Goal: Task Accomplishment & Management: Complete application form

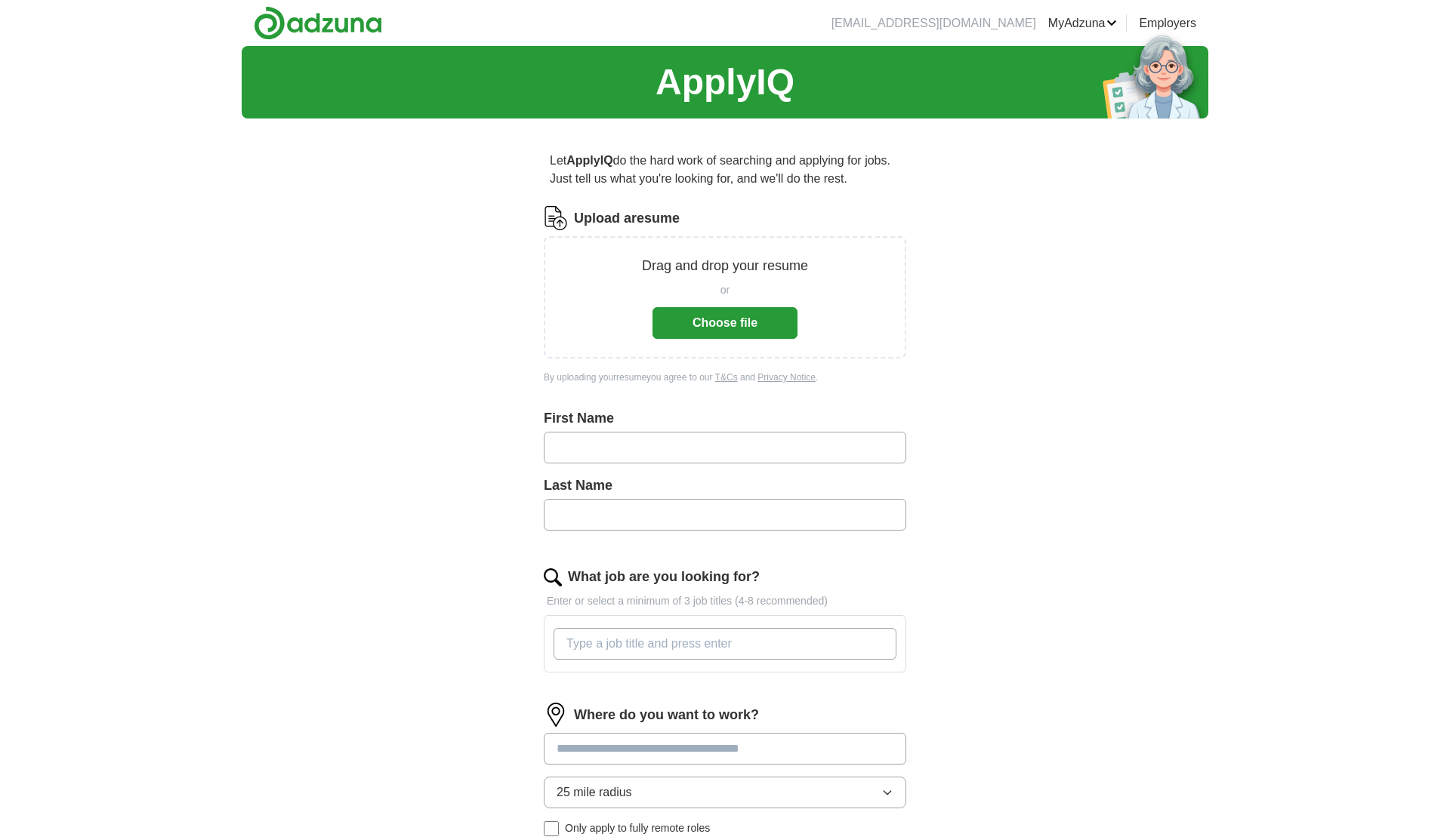
click at [706, 326] on button "Choose file" at bounding box center [725, 323] width 145 height 32
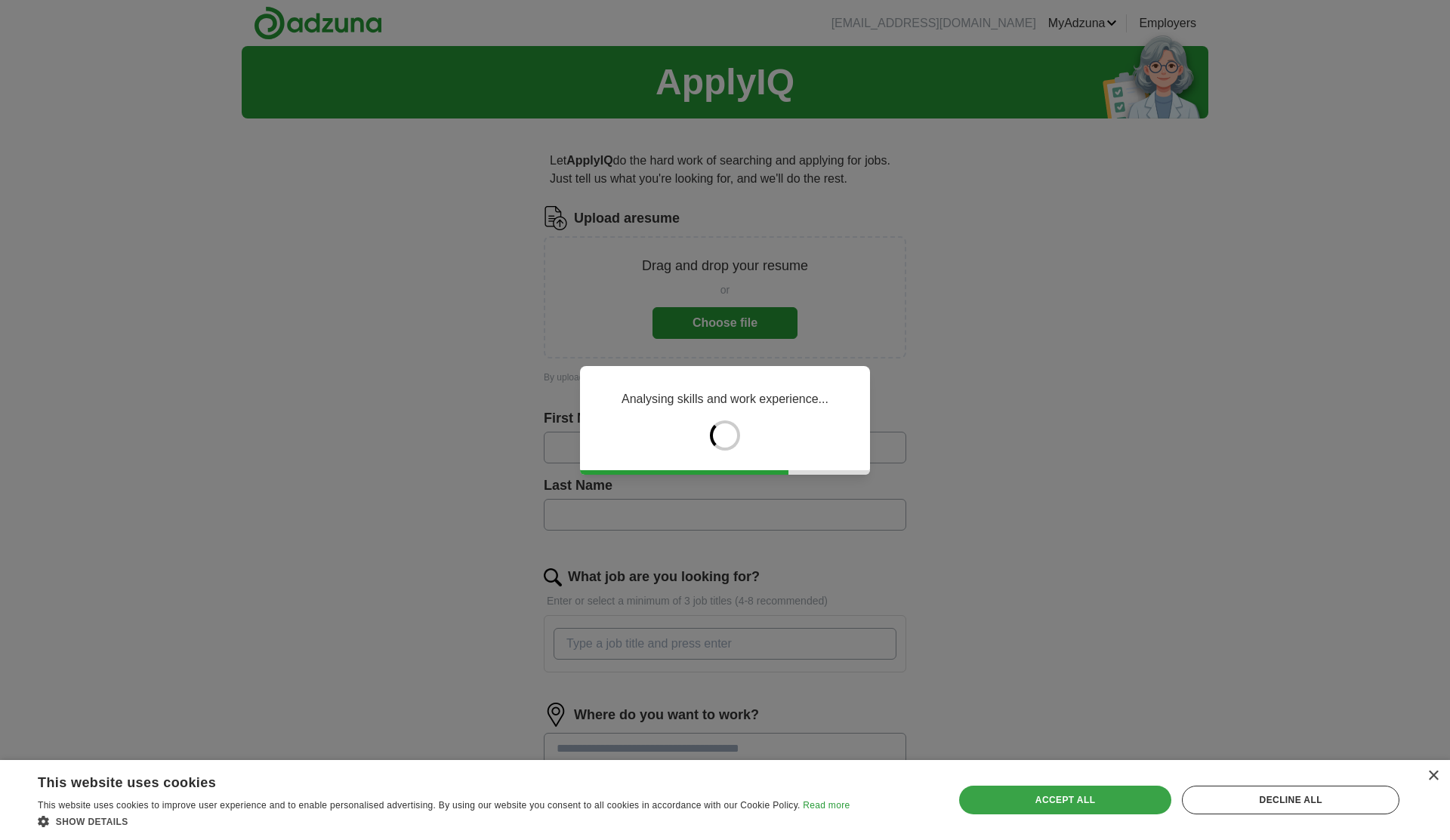
click at [1093, 801] on div "Accept all" at bounding box center [1065, 800] width 213 height 29
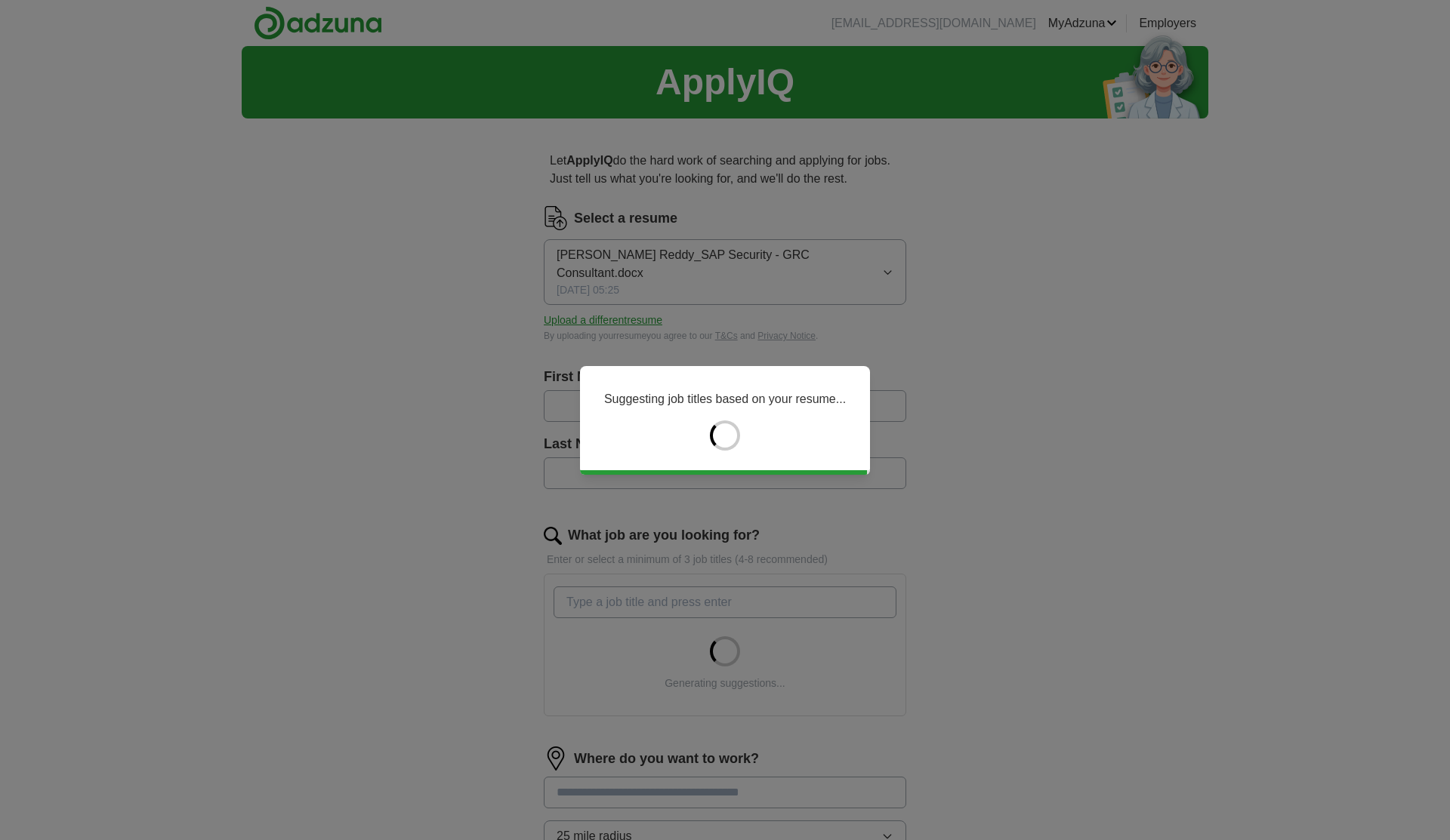
type input "***"
type input "*******"
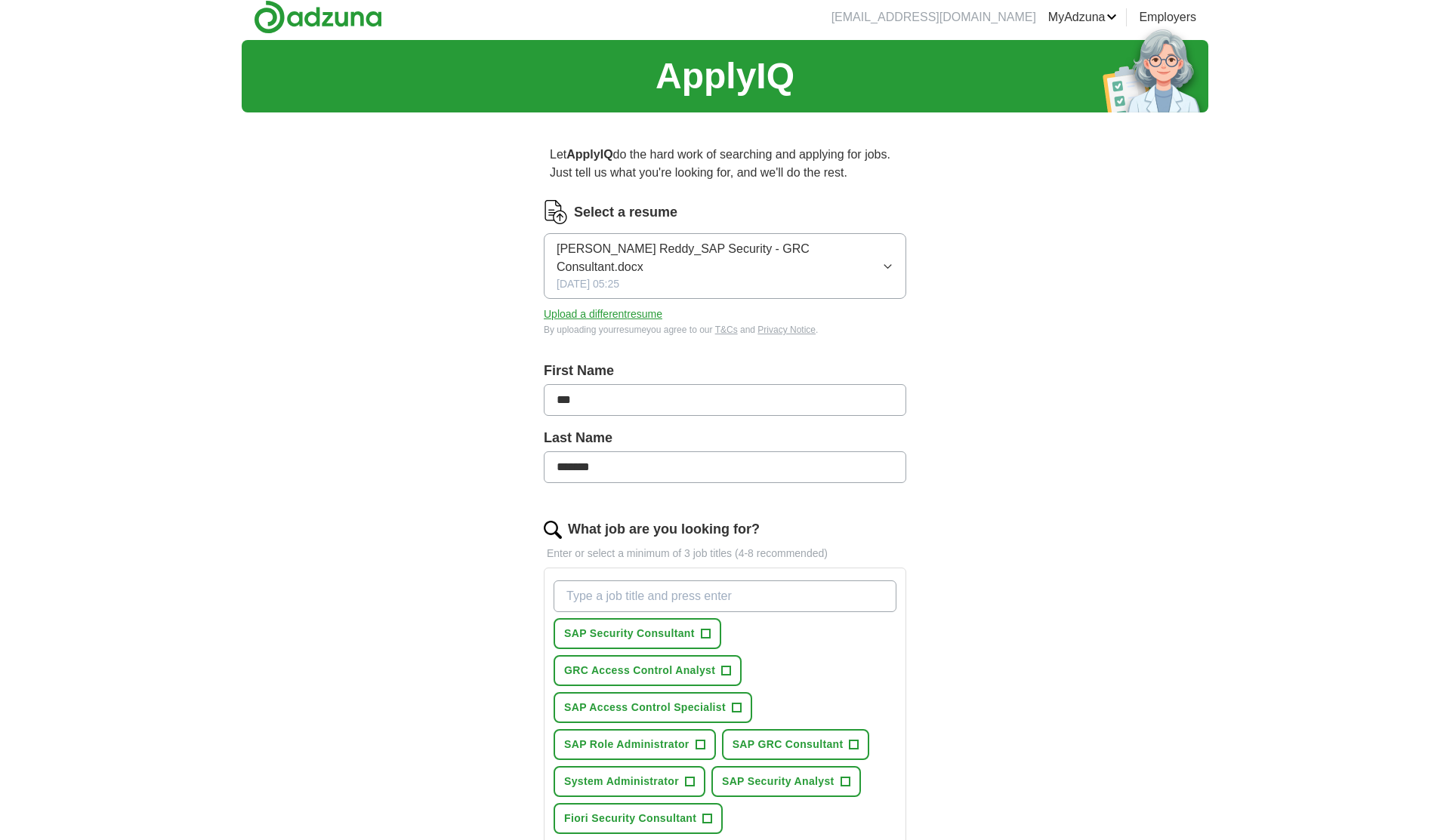
scroll to position [7, 0]
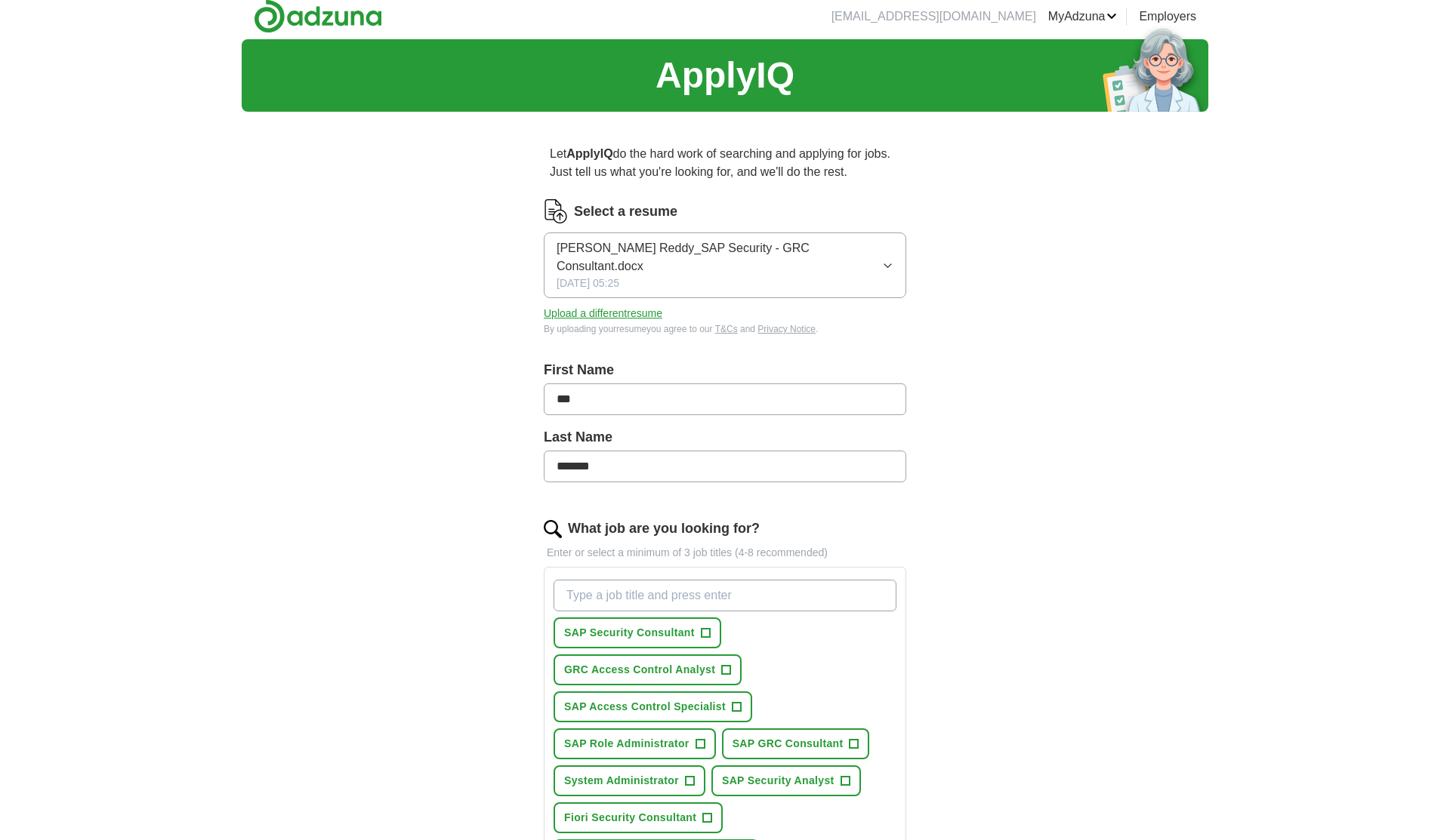
drag, startPoint x: 611, startPoint y: 407, endPoint x: 514, endPoint y: 407, distance: 97.0
click at [514, 407] on div "Let ApplyIQ do the hard work of searching and applying for jobs. Just tell us w…" at bounding box center [724, 677] width 483 height 1107
click at [625, 405] on input "***" at bounding box center [725, 399] width 362 height 32
drag, startPoint x: 625, startPoint y: 405, endPoint x: 521, endPoint y: 402, distance: 104.0
click at [521, 402] on div "Let ApplyIQ do the hard work of searching and applying for jobs. Just tell us w…" at bounding box center [724, 677] width 483 height 1107
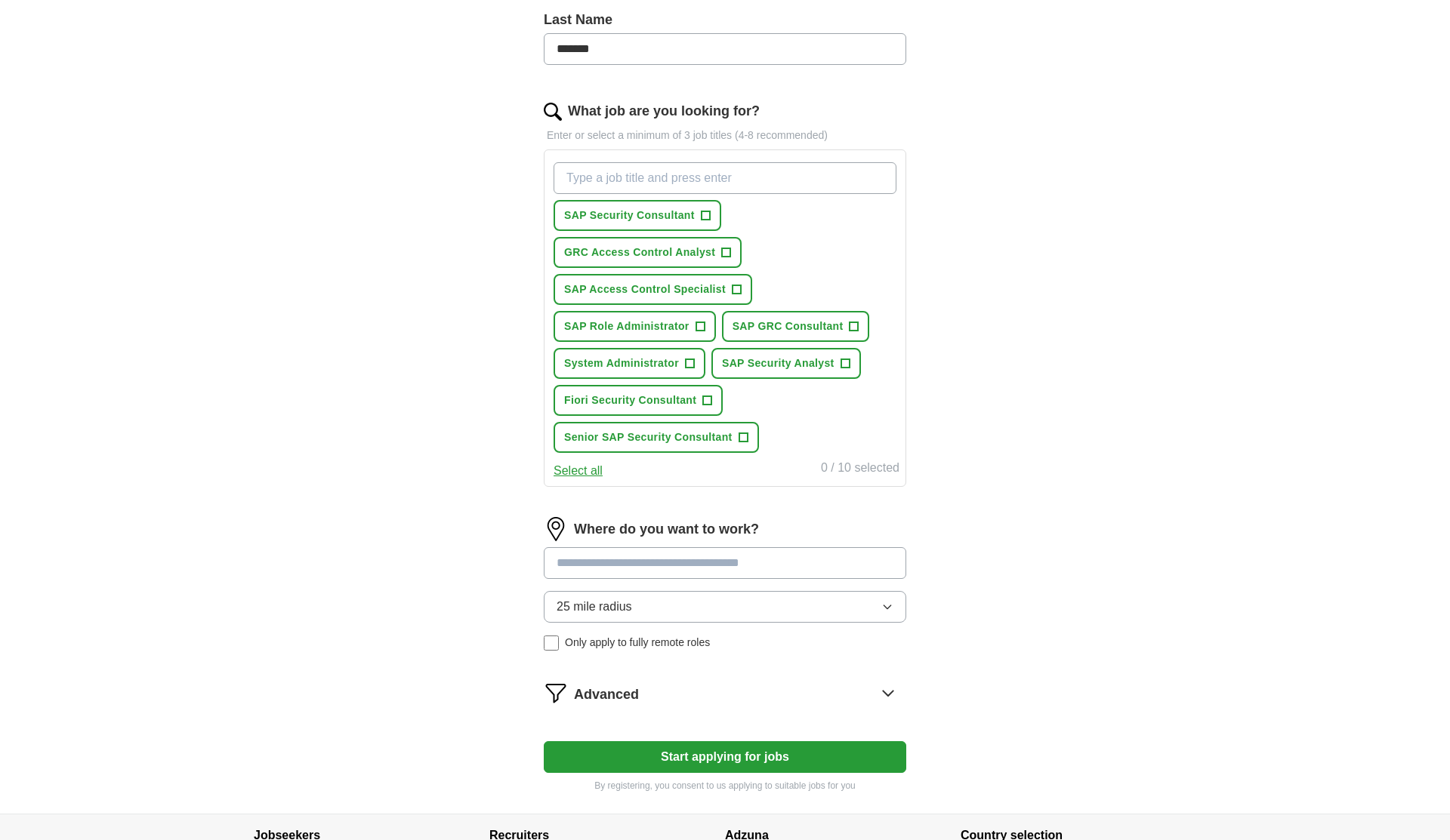
scroll to position [428, 0]
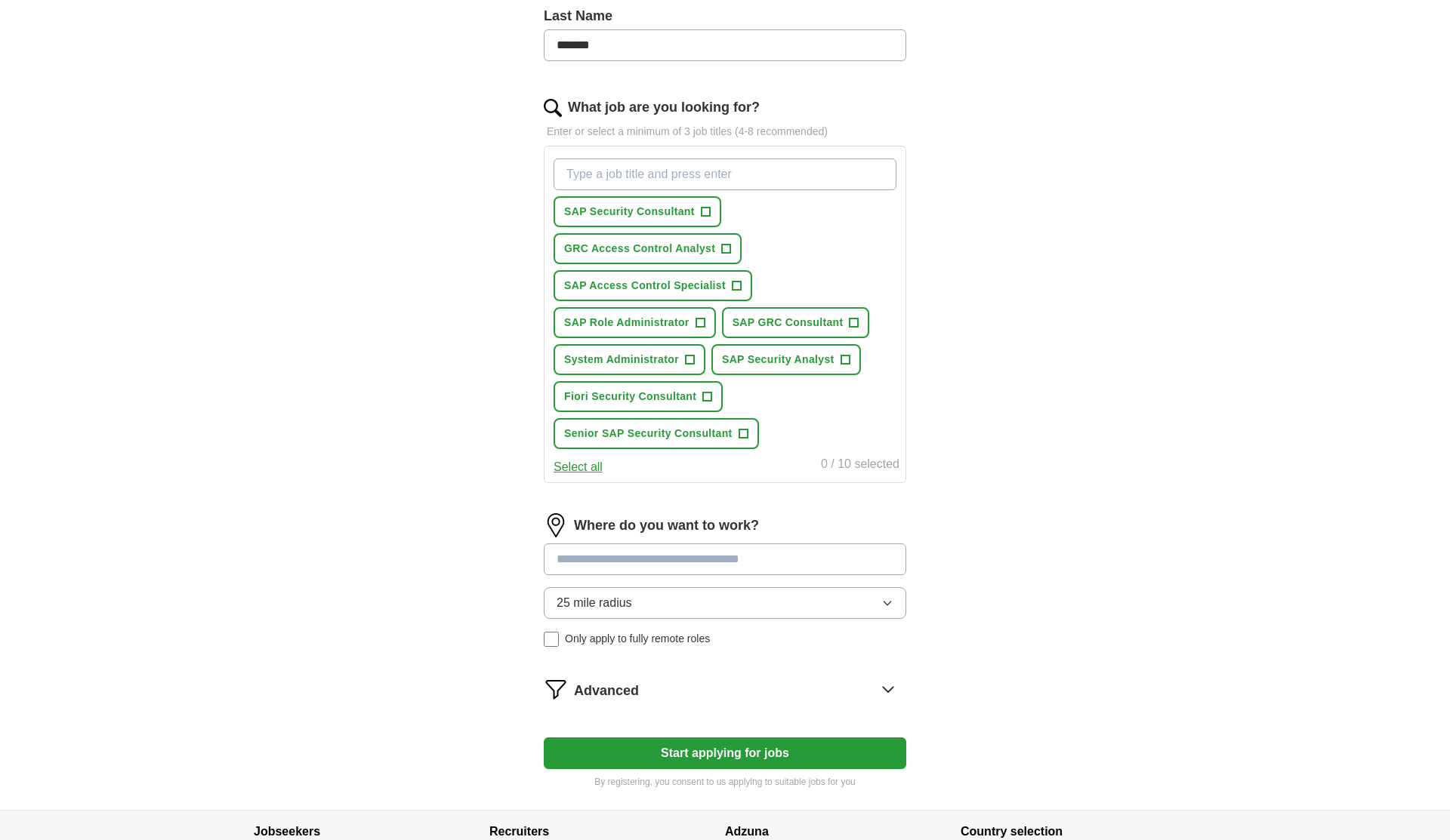
type input "**********"
click at [605, 606] on span "25 mile radius" at bounding box center [594, 603] width 76 height 18
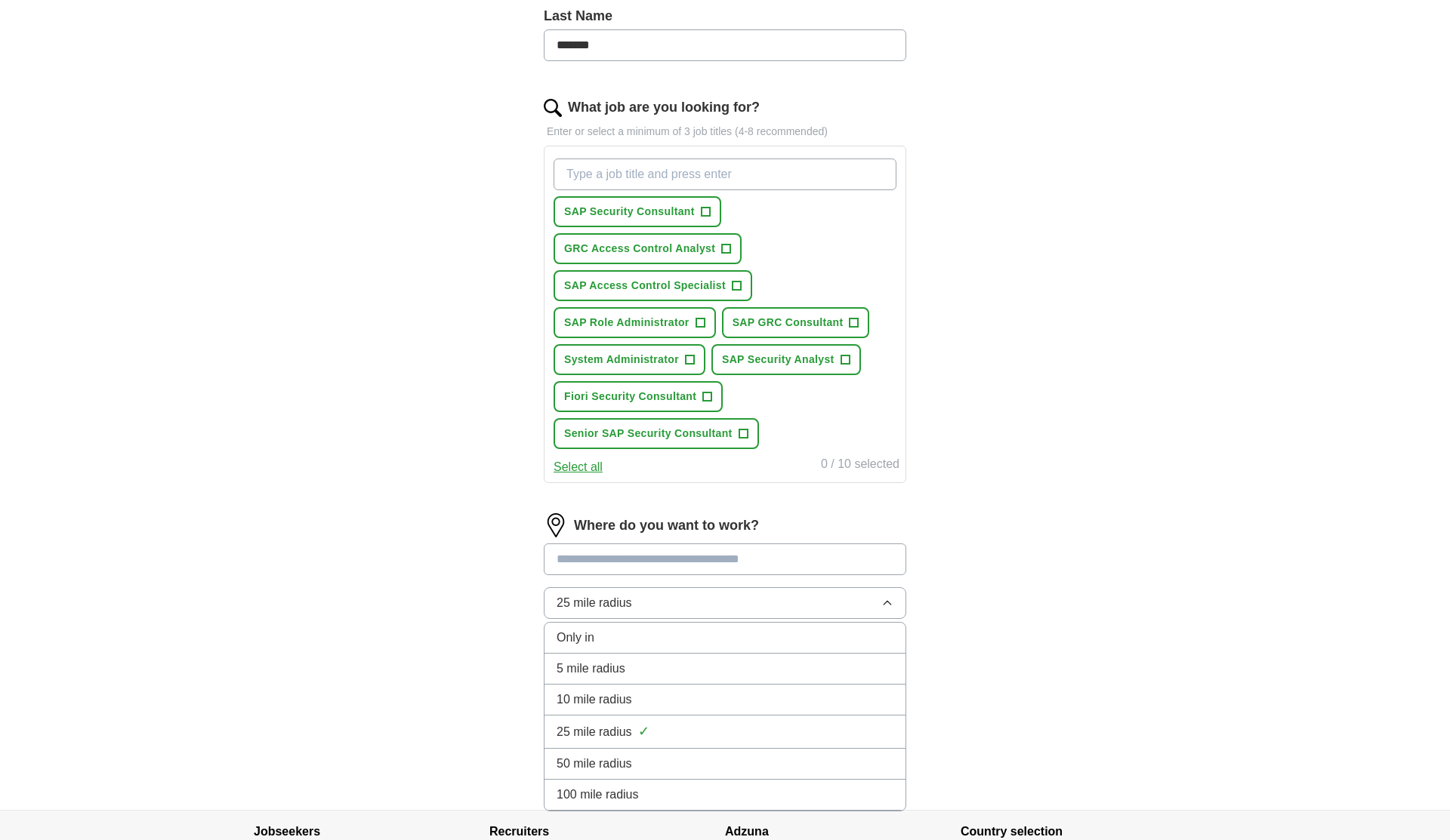
click at [610, 792] on span "100 mile radius" at bounding box center [597, 795] width 82 height 18
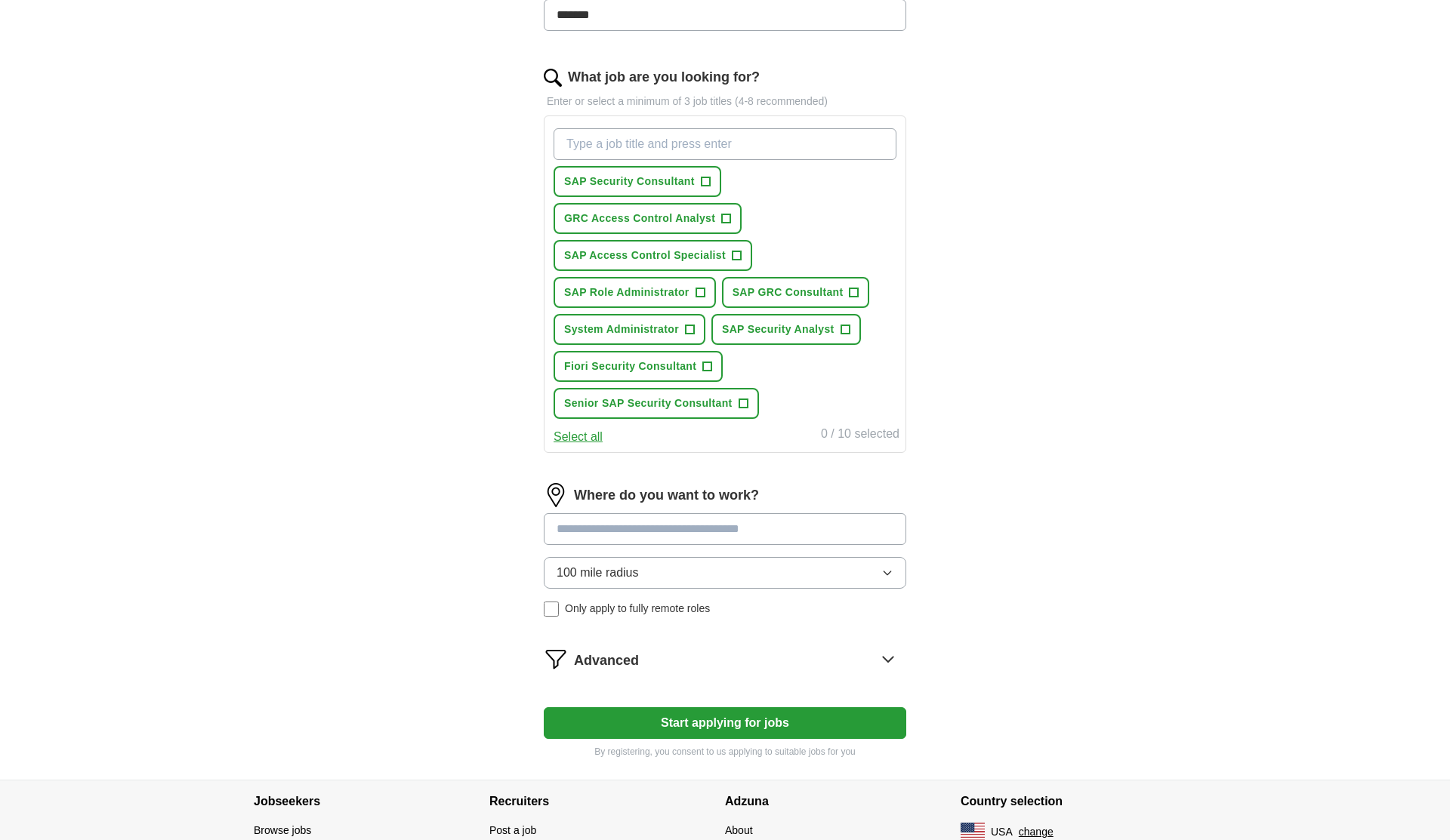
scroll to position [464, 0]
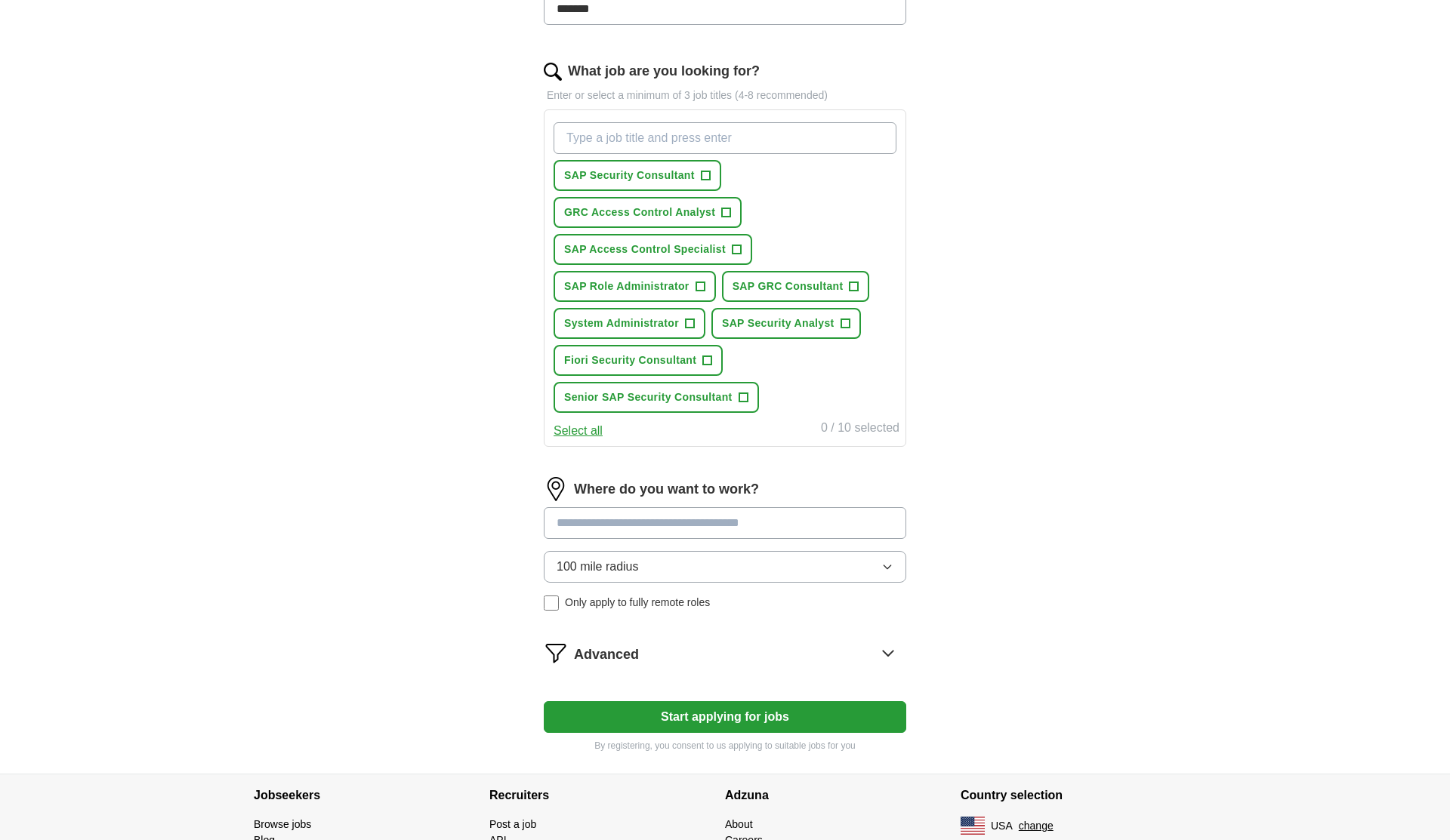
click at [667, 707] on button "Start applying for jobs" at bounding box center [725, 717] width 362 height 32
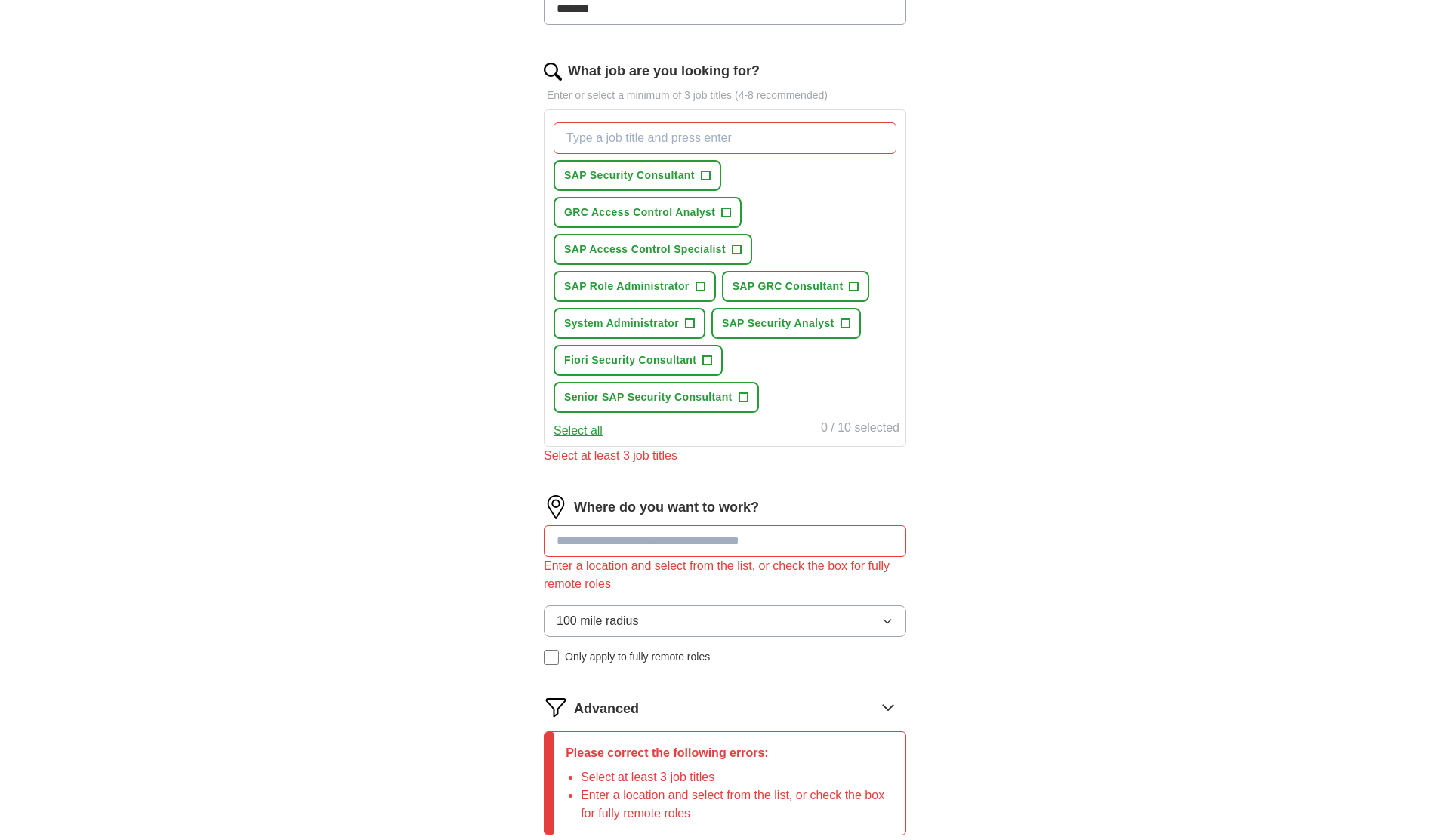
click at [595, 546] on input at bounding box center [725, 541] width 362 height 32
type input "*"
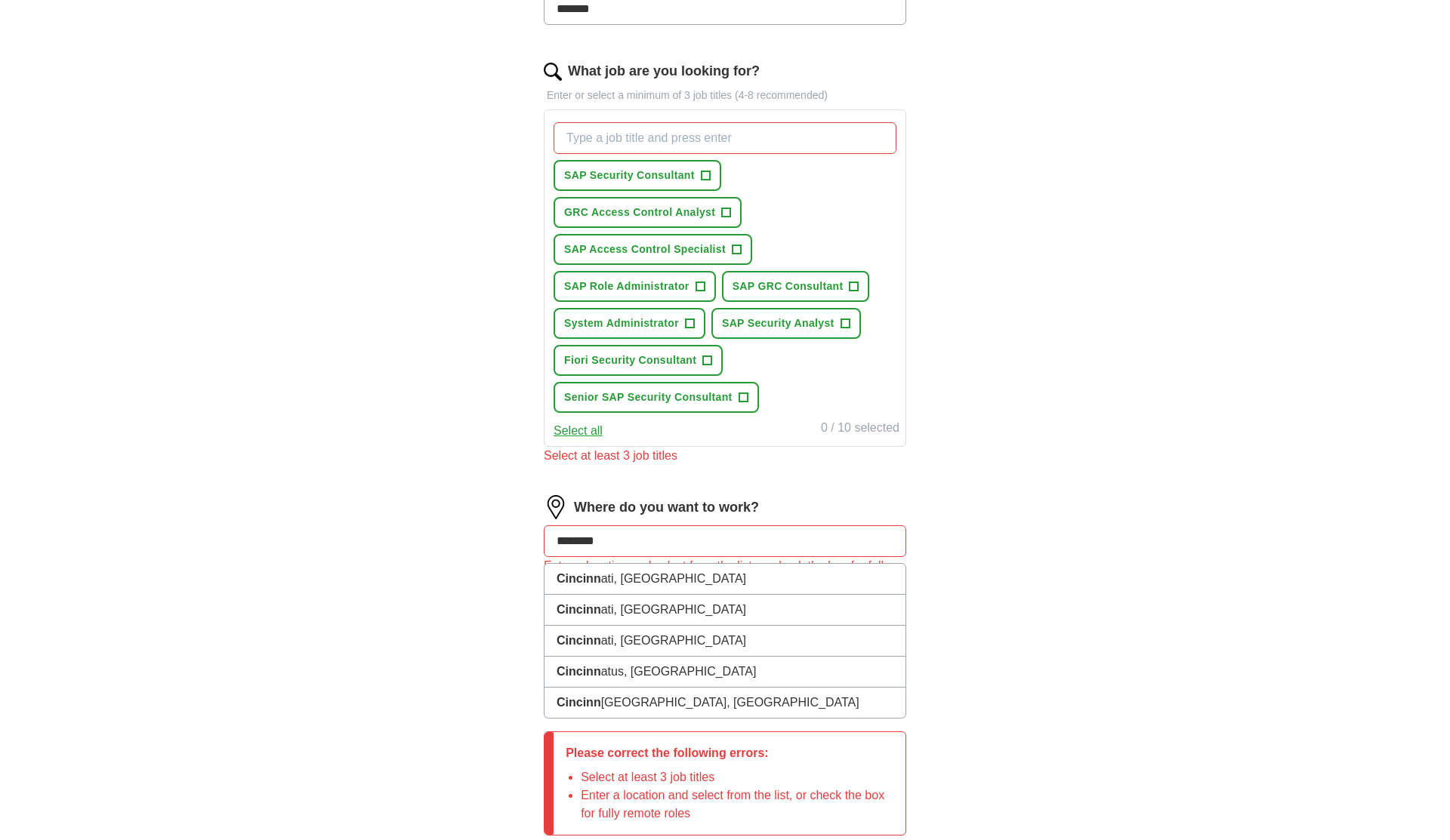
type input "*******"
click at [595, 594] on li "Cincinn ati, [GEOGRAPHIC_DATA]" at bounding box center [725, 579] width 361 height 31
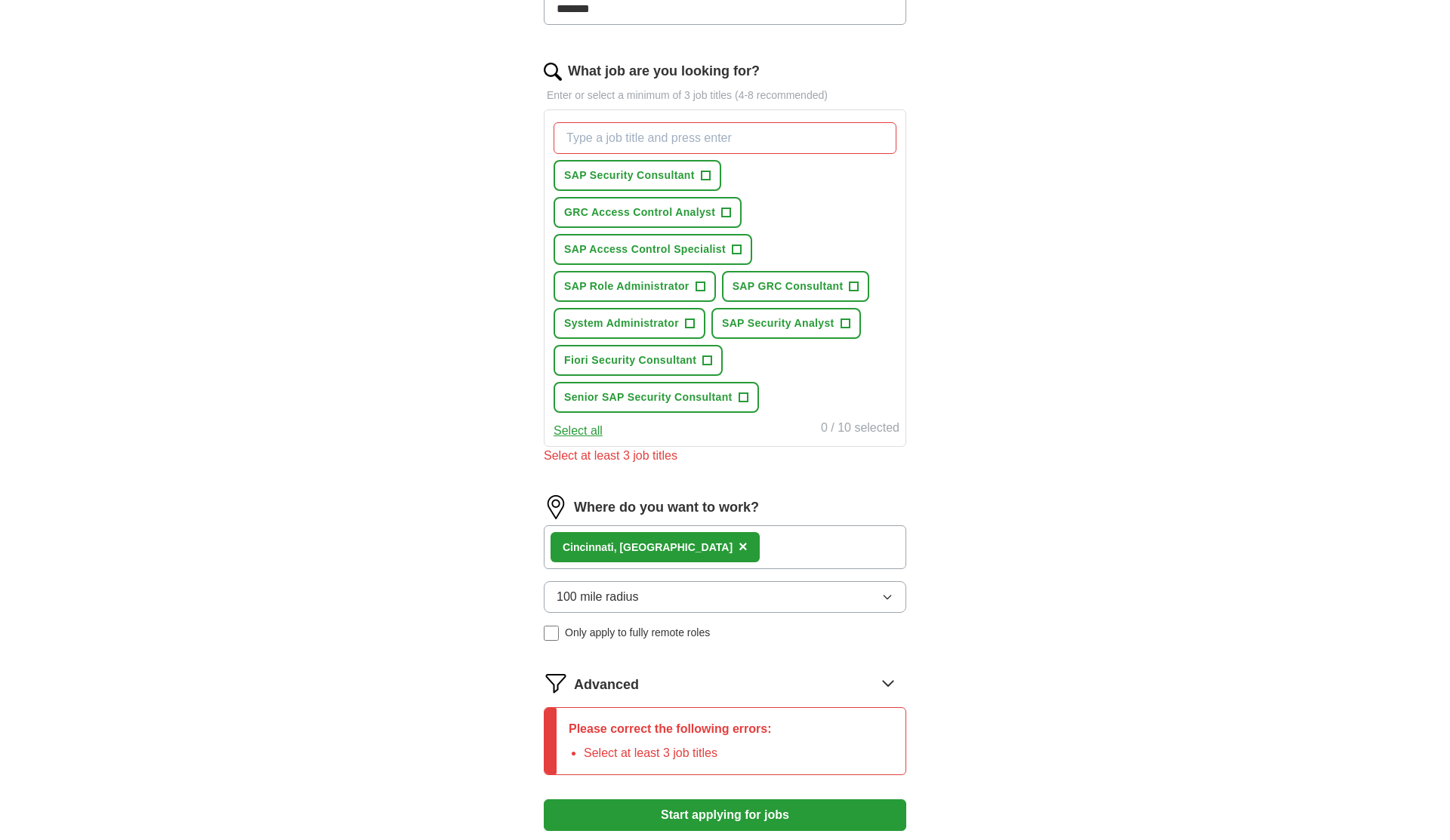
scroll to position [648, 0]
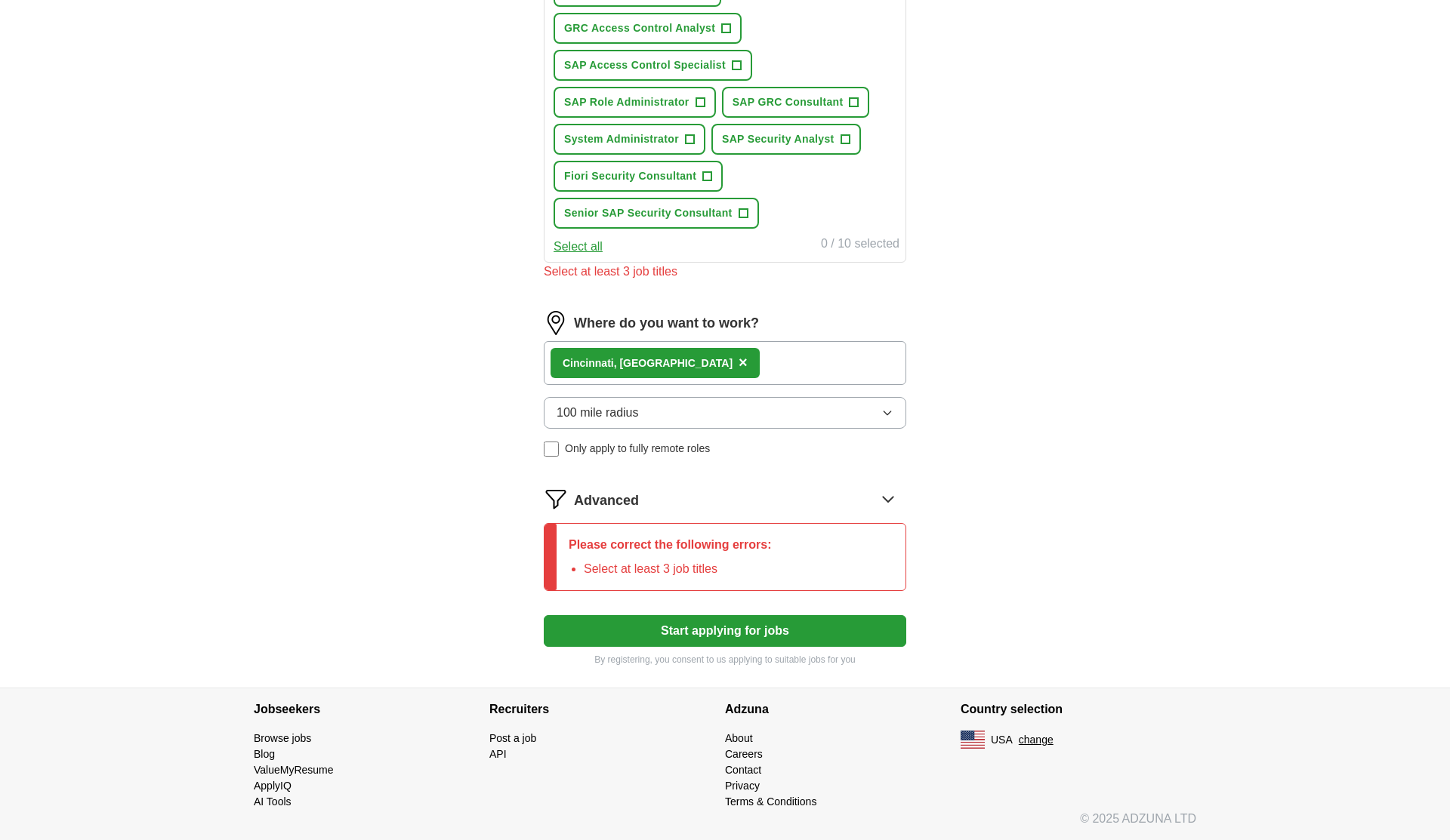
click at [649, 638] on button "Start applying for jobs" at bounding box center [725, 631] width 362 height 32
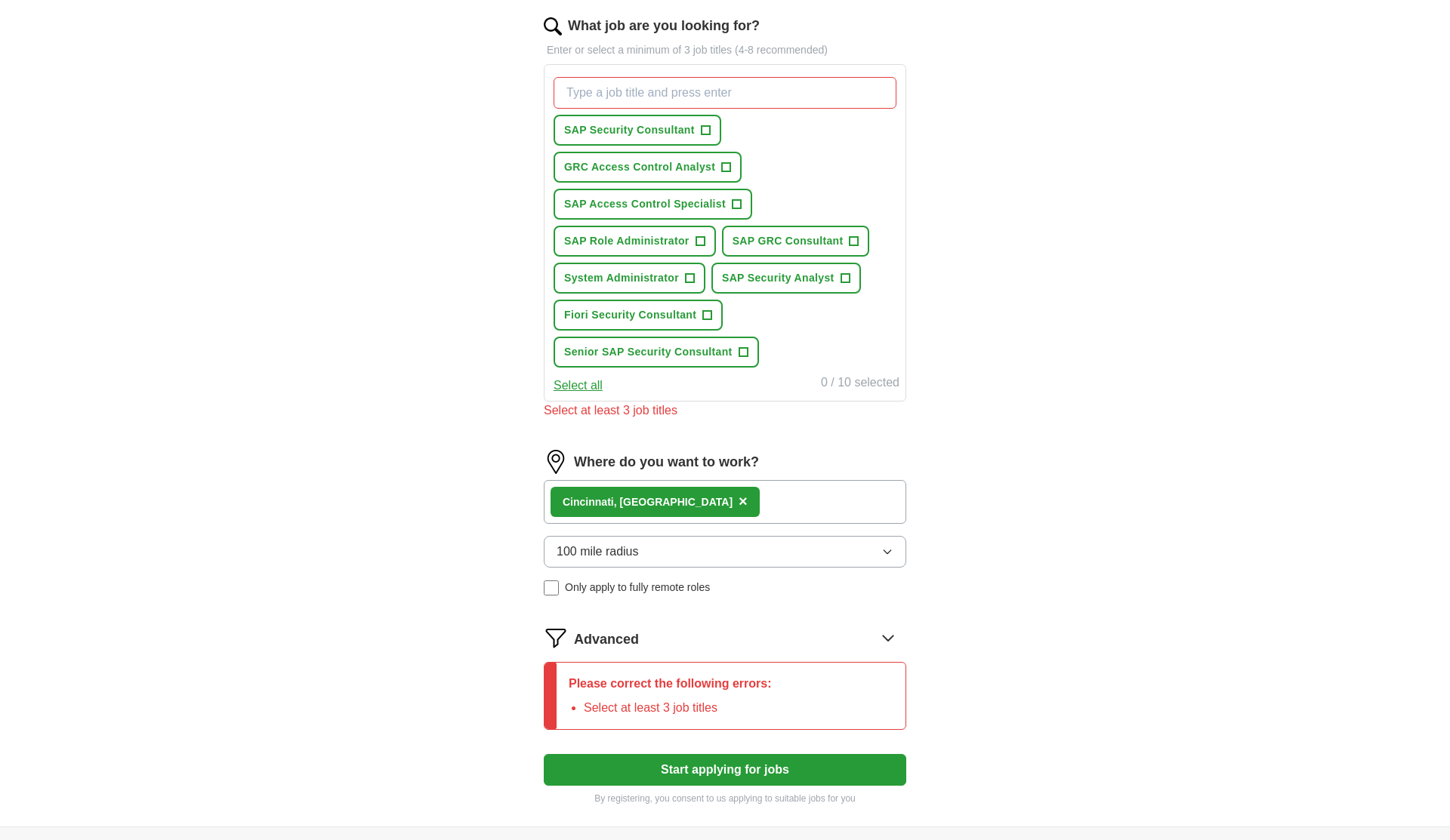
scroll to position [333, 0]
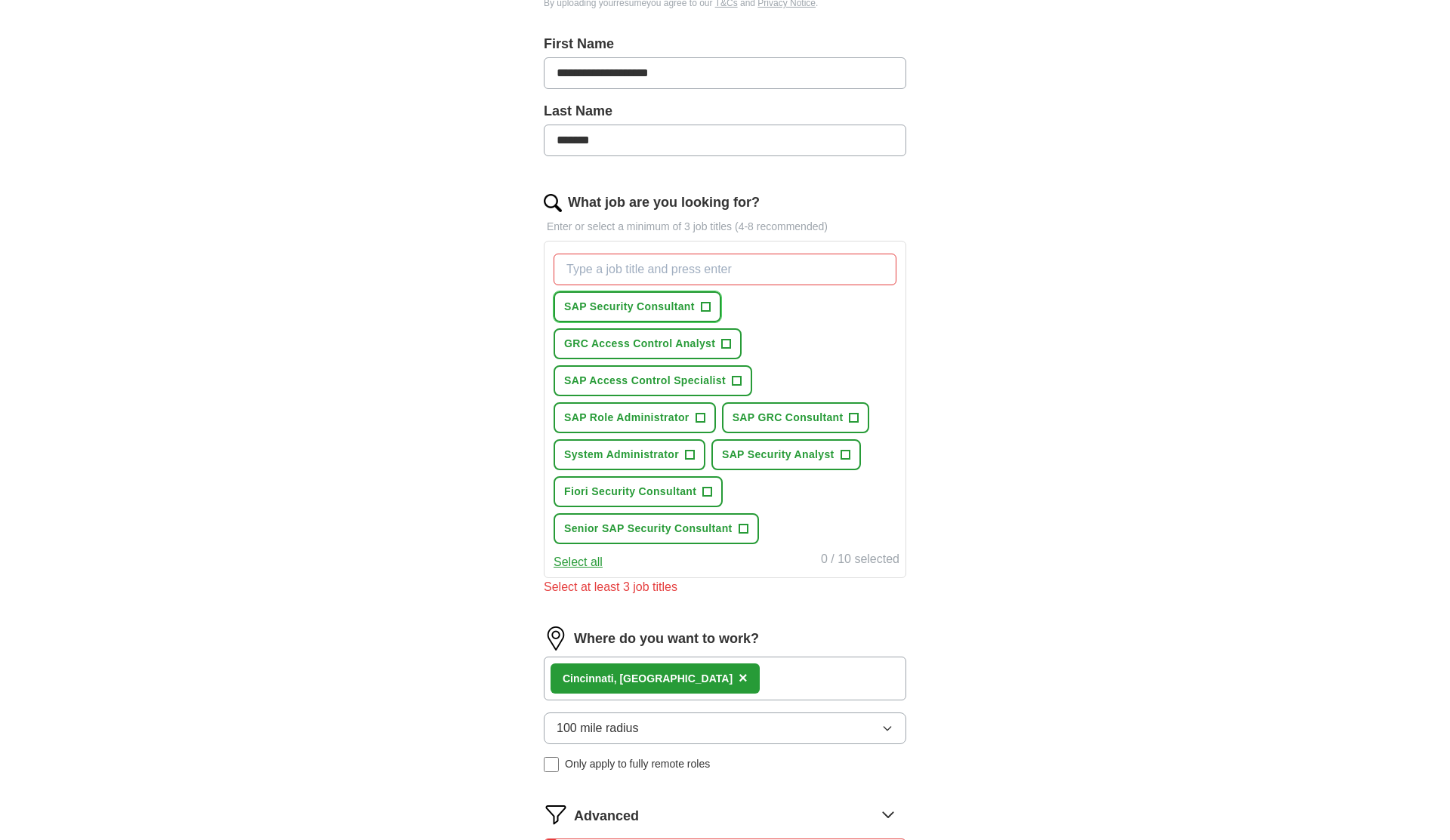
click at [710, 307] on button "SAP Security Consultant +" at bounding box center [638, 307] width 168 height 31
click at [722, 345] on span "+" at bounding box center [726, 344] width 9 height 12
click at [845, 453] on span "+" at bounding box center [844, 455] width 9 height 12
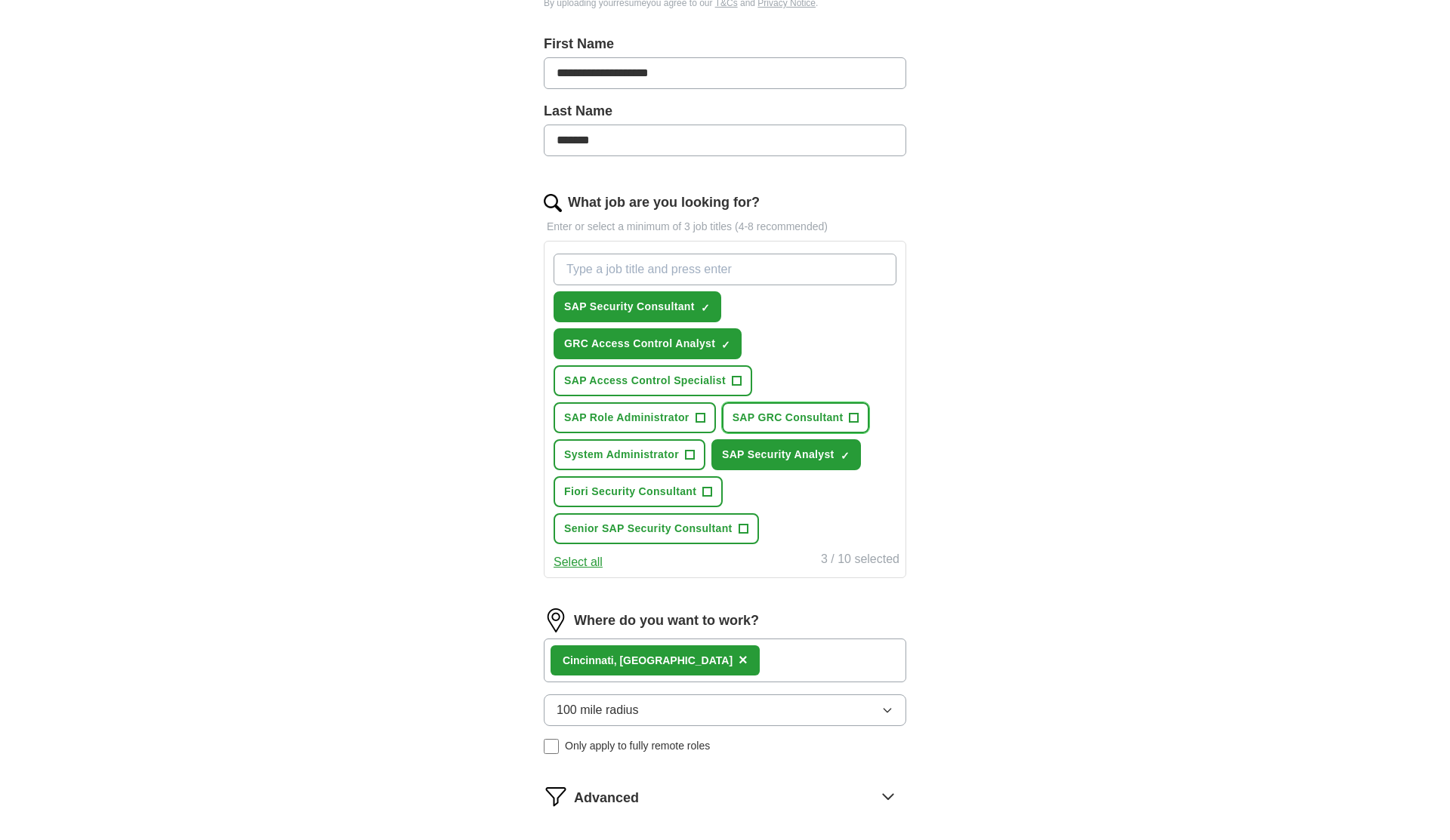
click at [853, 423] on span "+" at bounding box center [853, 418] width 9 height 12
click at [739, 385] on span "+" at bounding box center [737, 381] width 9 height 12
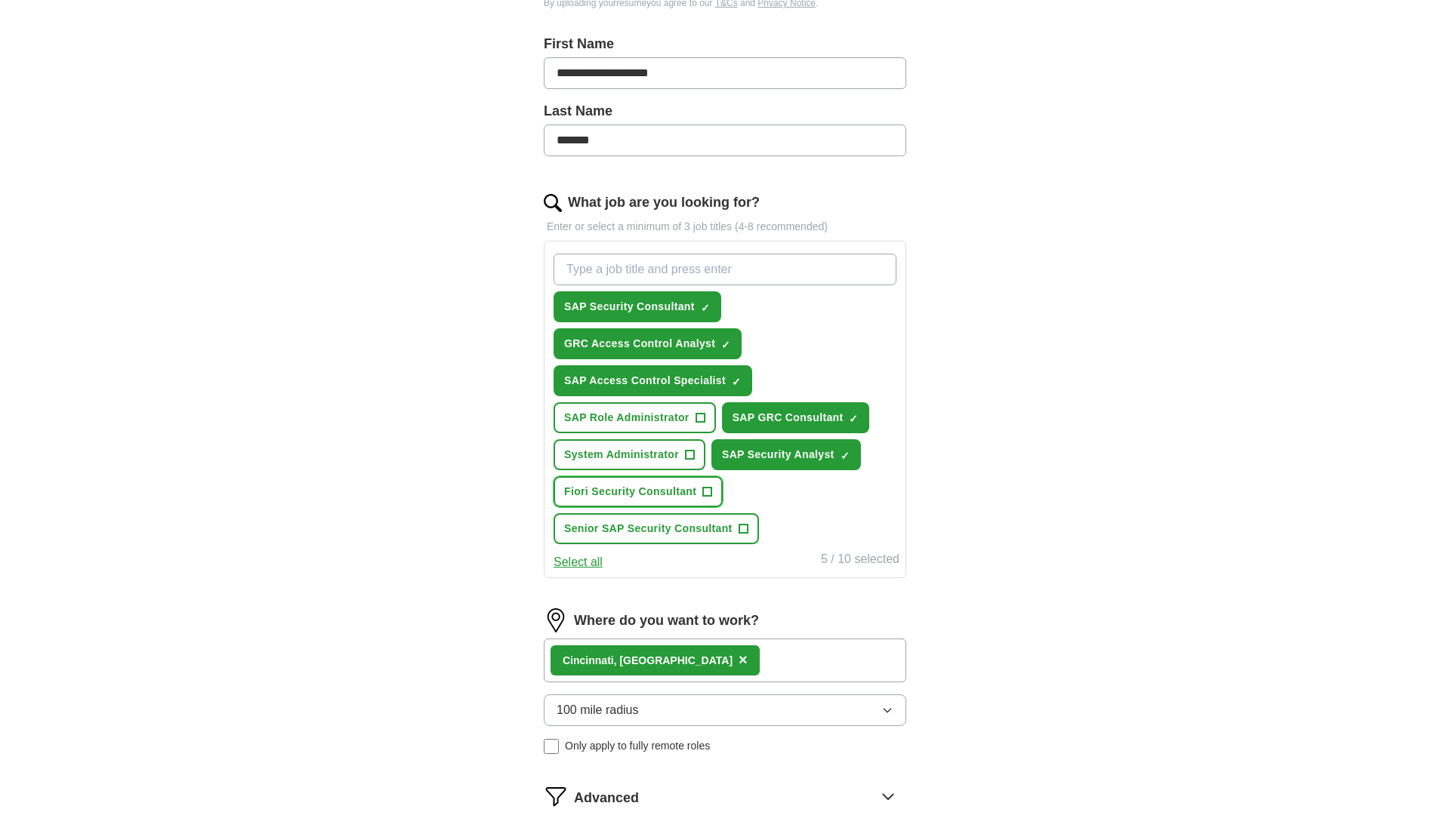
click at [692, 492] on span "Fiori Security Consultant" at bounding box center [630, 491] width 132 height 16
click at [716, 525] on span "Senior SAP Security Consultant" at bounding box center [648, 528] width 169 height 16
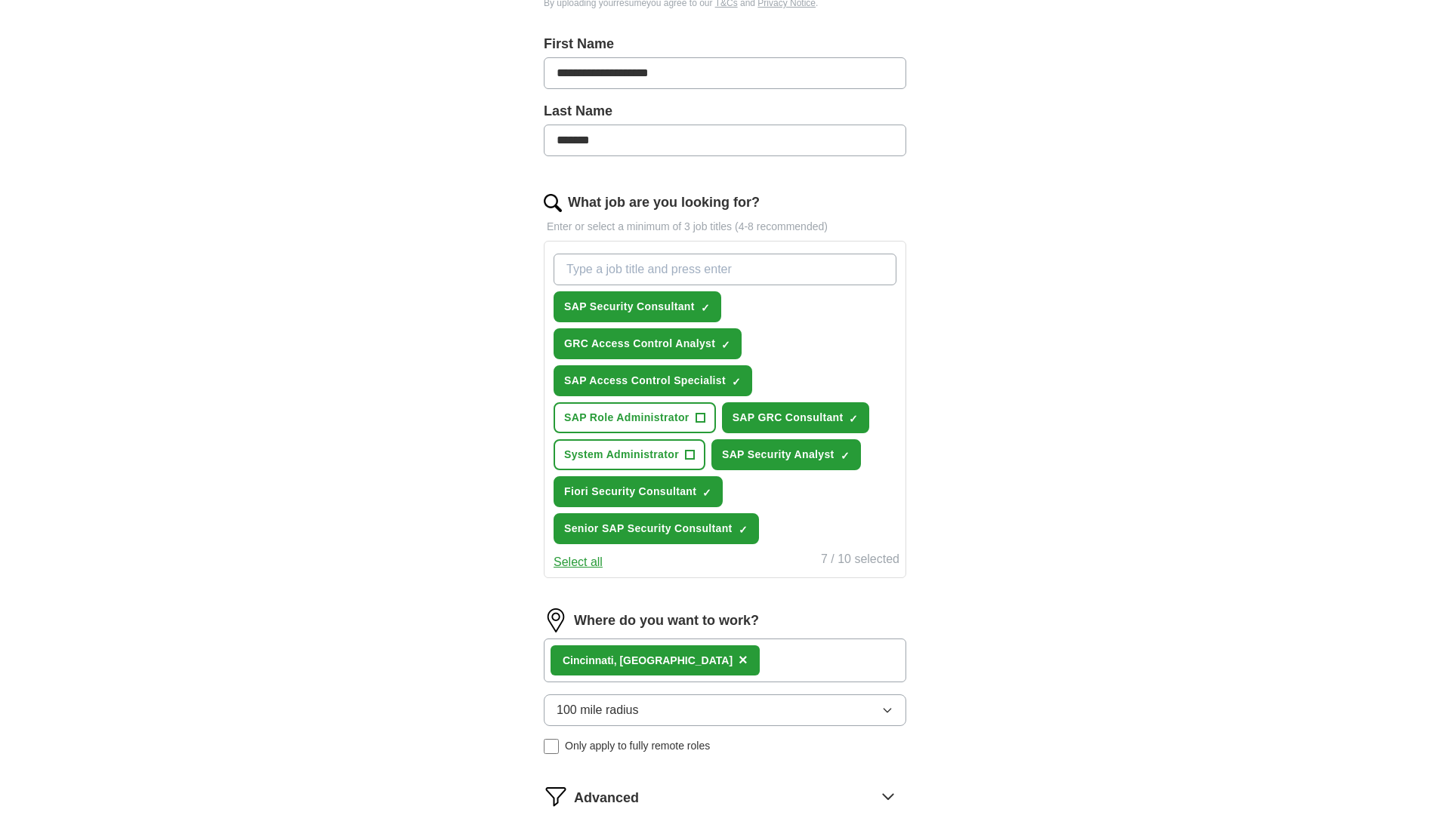
click at [588, 563] on button "Select all" at bounding box center [579, 563] width 49 height 18
click at [588, 563] on button "Deselect all" at bounding box center [585, 563] width 63 height 18
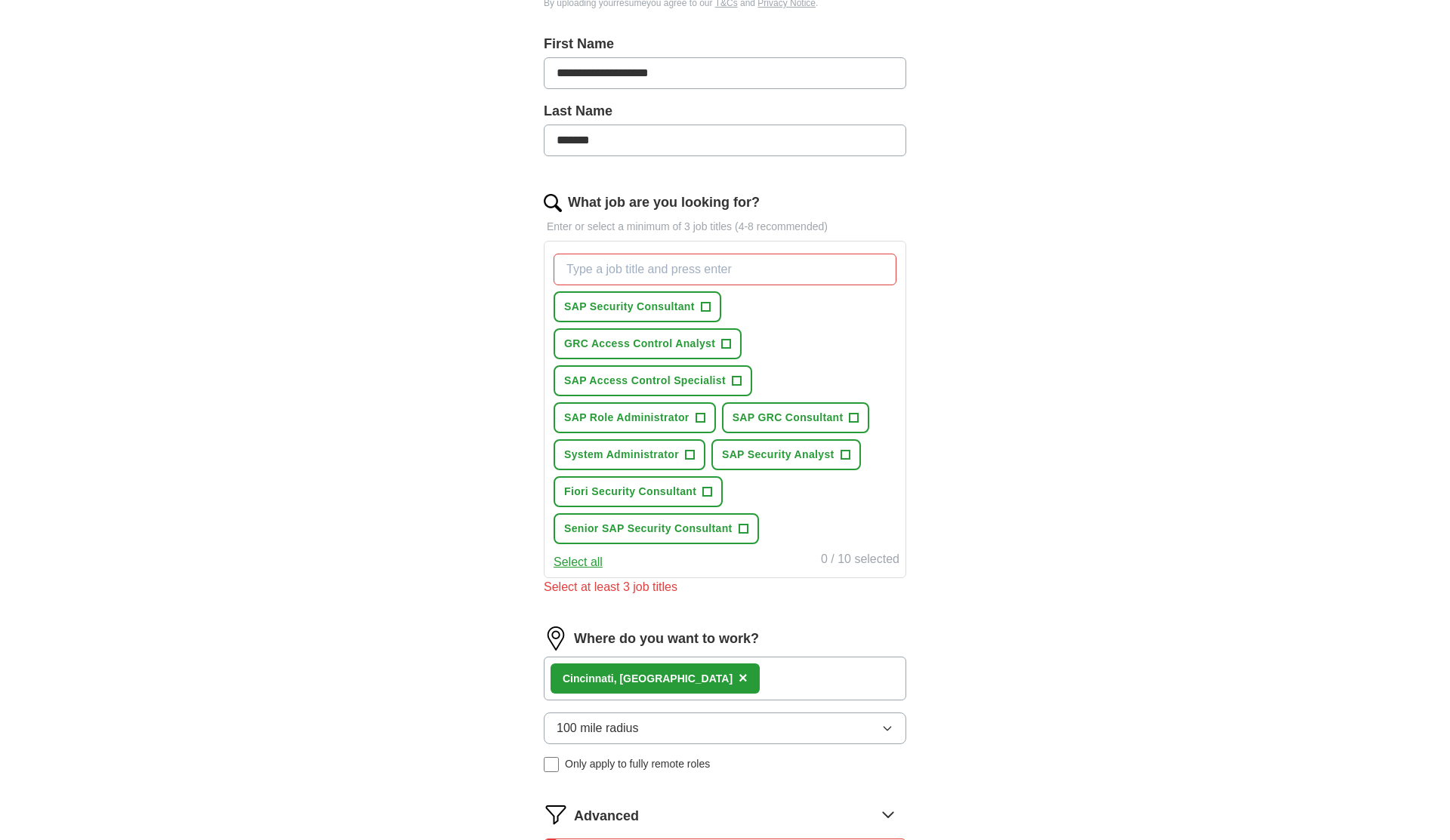
click at [588, 563] on button "Select all" at bounding box center [579, 563] width 49 height 18
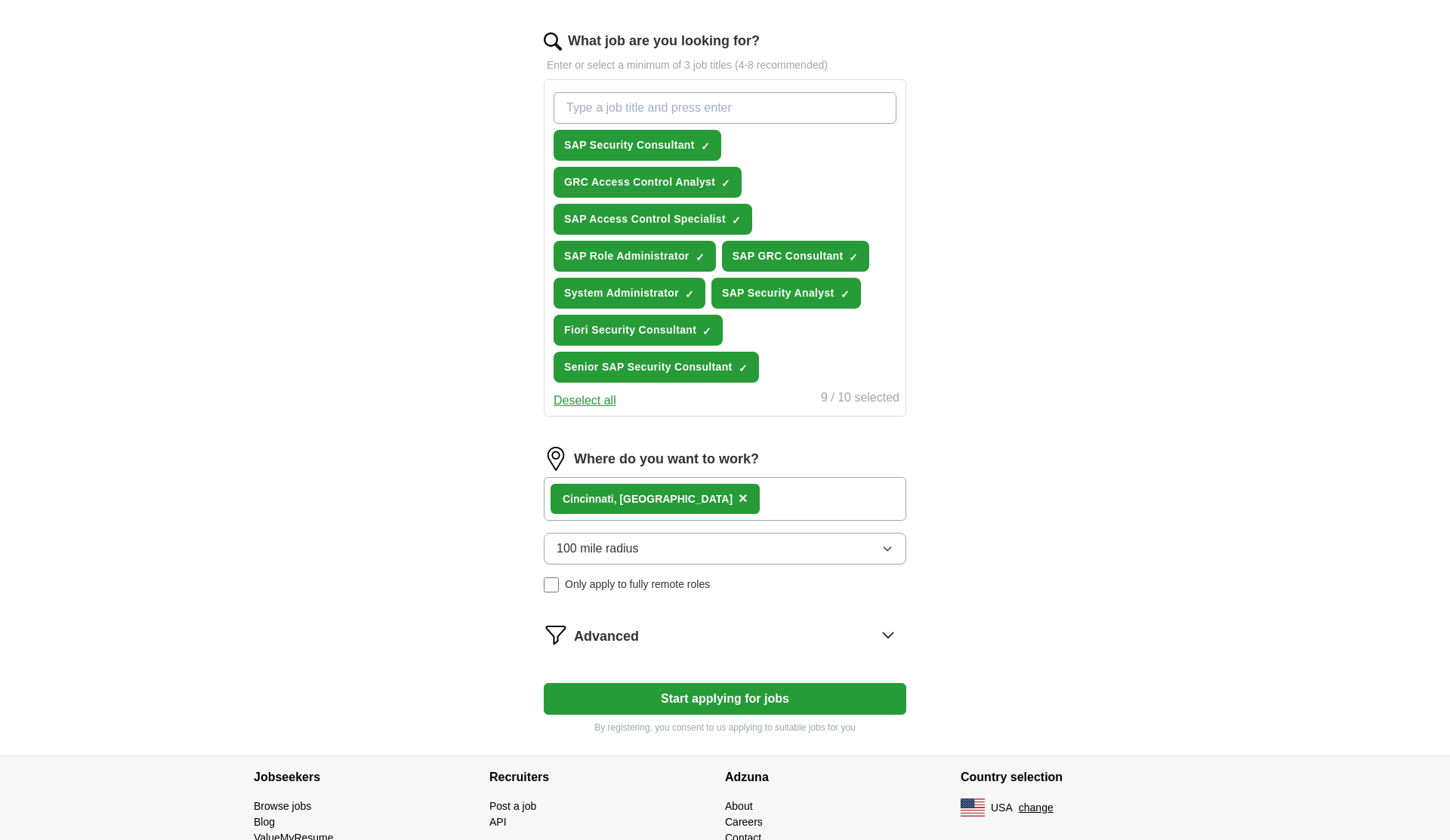
scroll to position [563, 0]
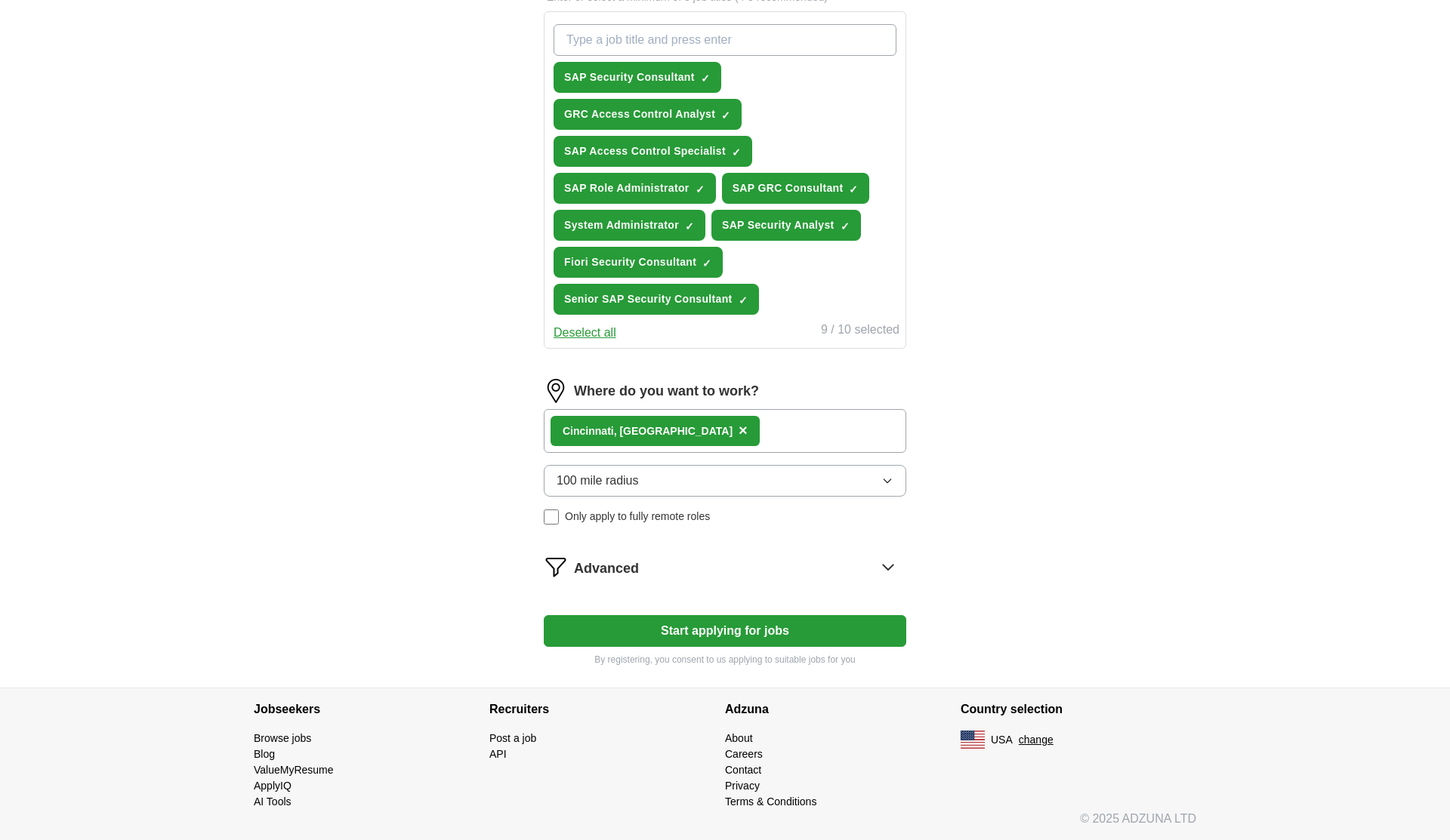
click at [803, 634] on button "Start applying for jobs" at bounding box center [725, 631] width 362 height 32
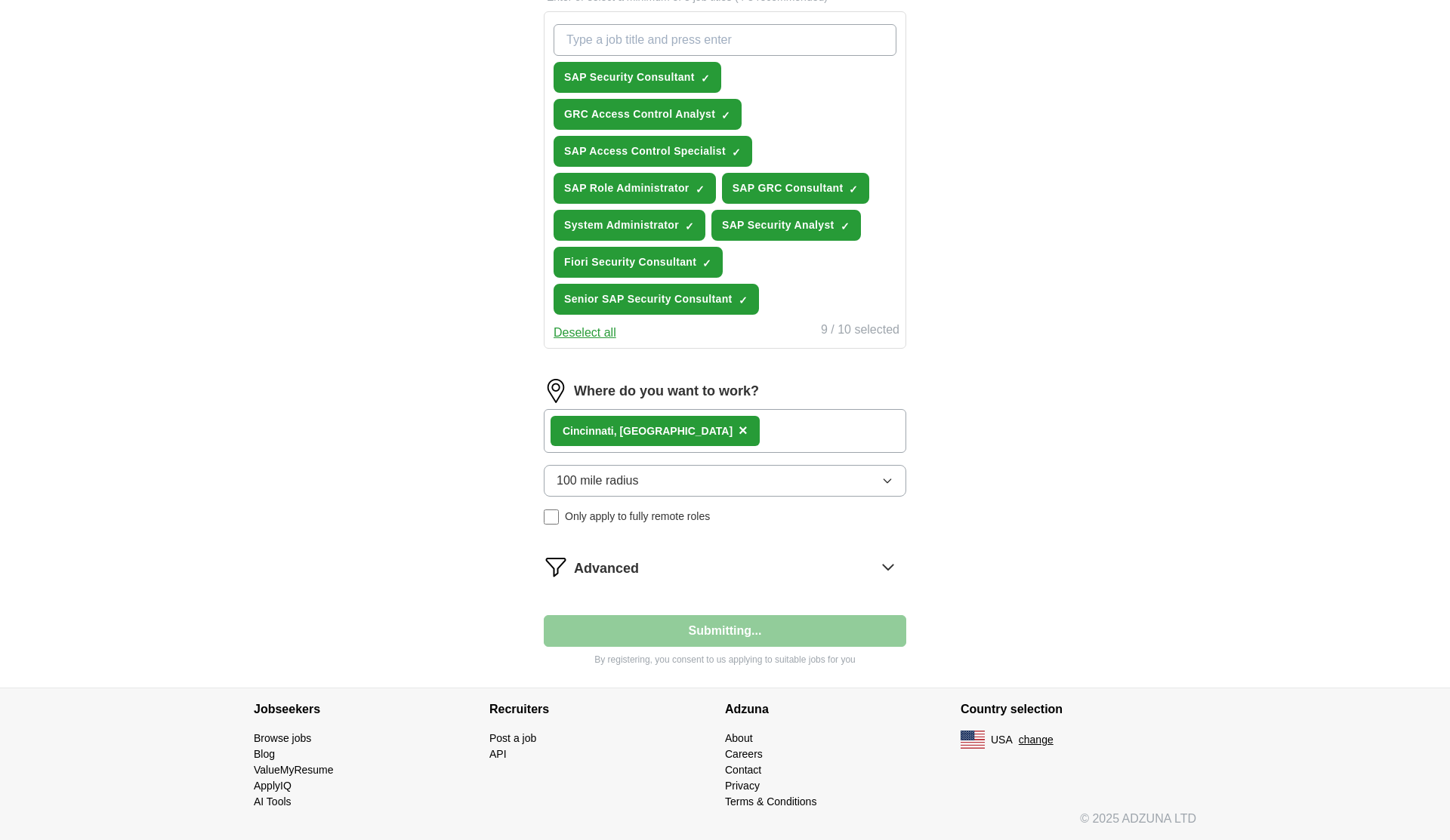
select select "**"
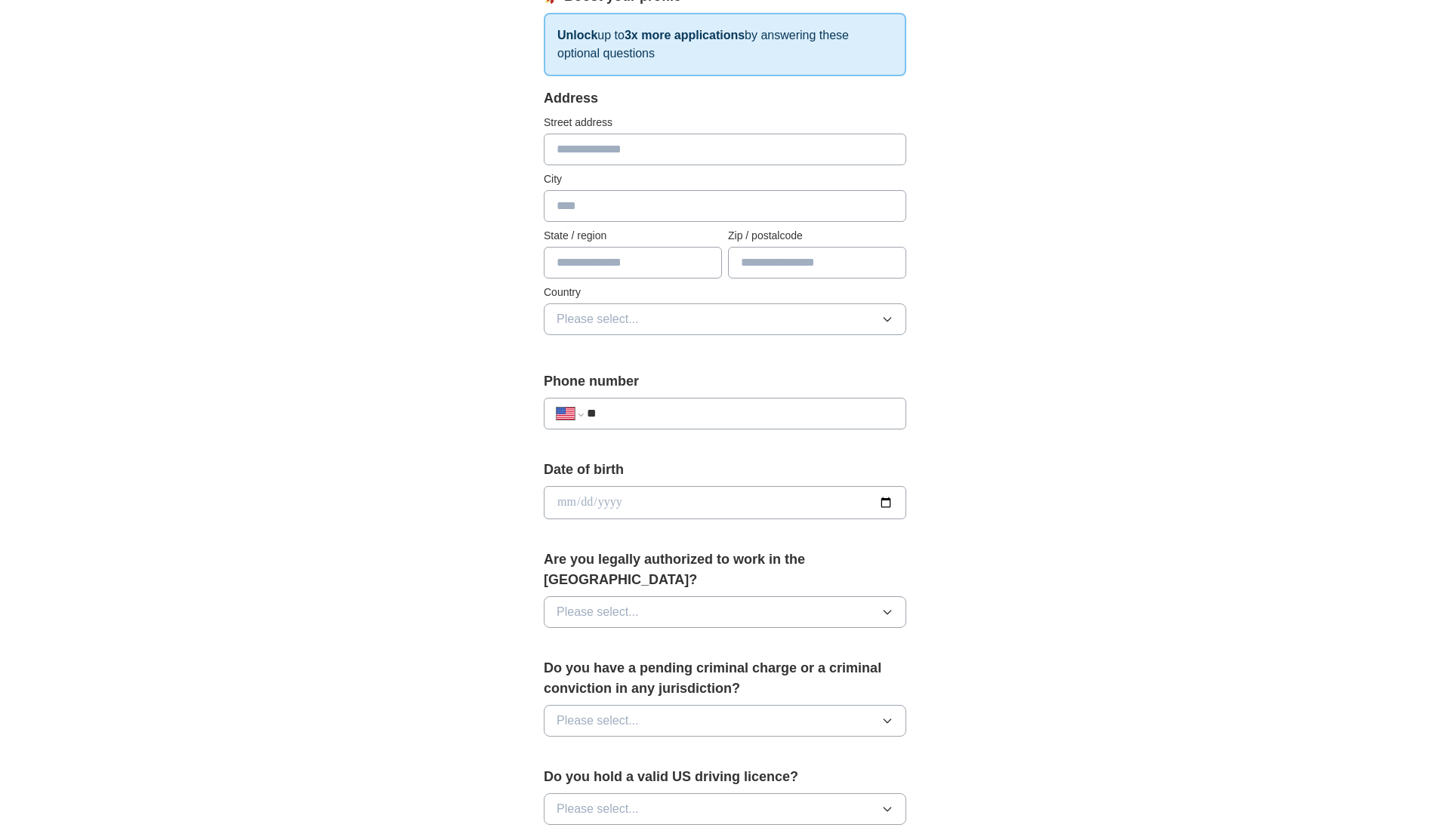
scroll to position [712, 0]
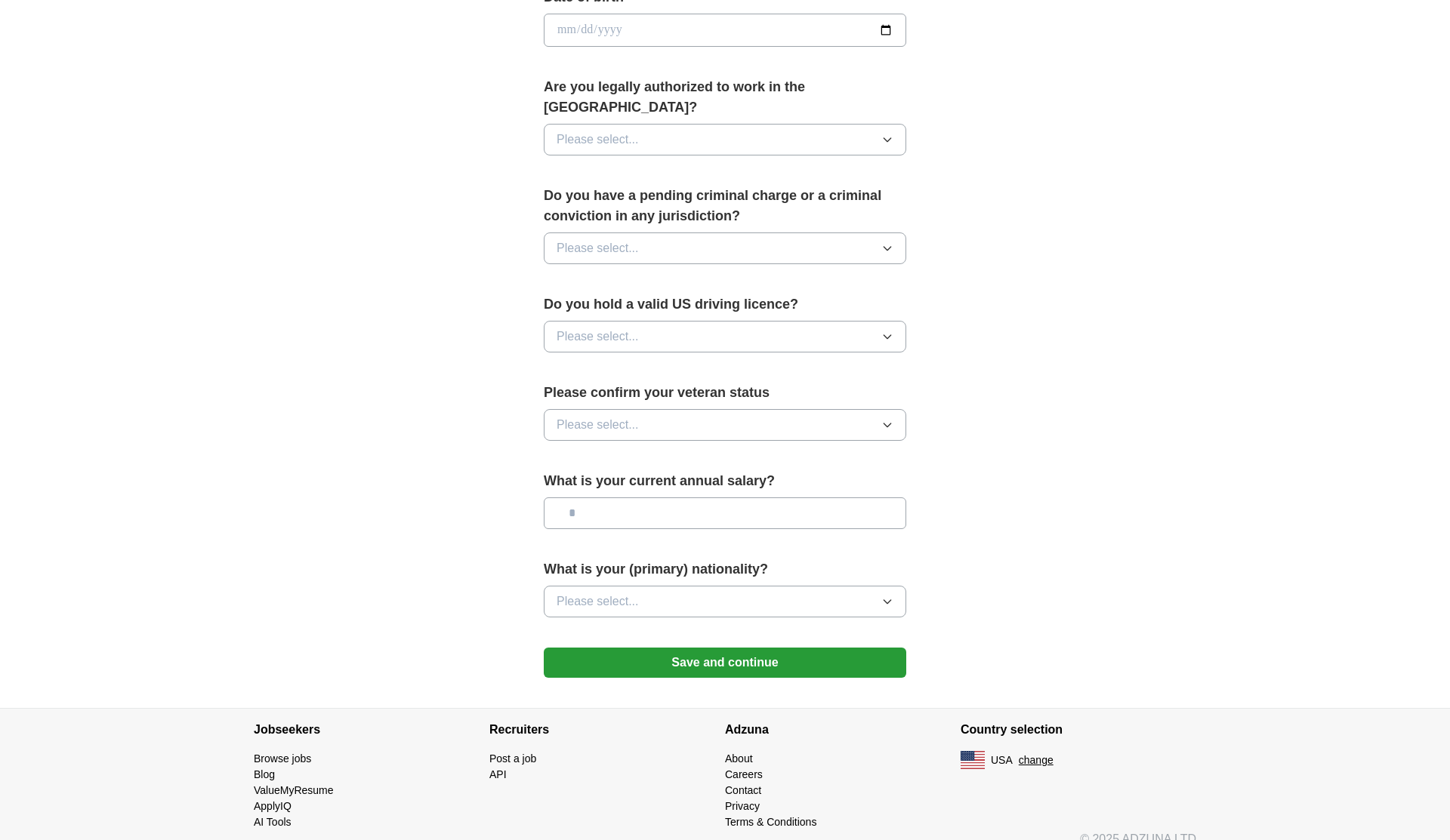
click at [704, 647] on button "Save and continue" at bounding box center [725, 662] width 362 height 30
